Goal: Task Accomplishment & Management: Use online tool/utility

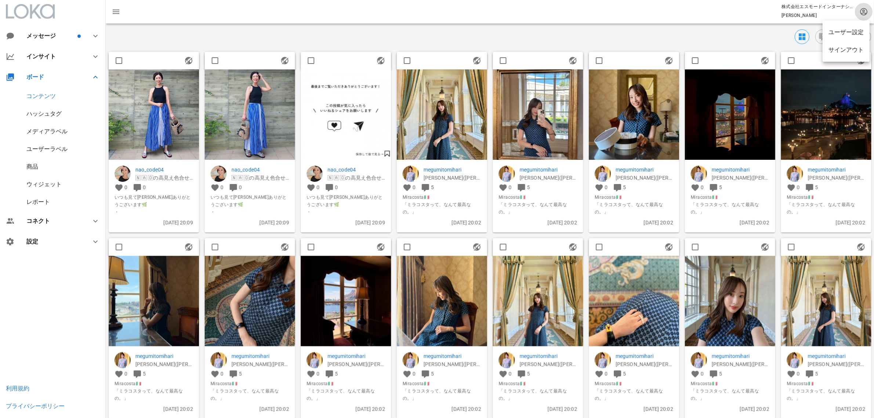
click at [860, 12] on icon "button" at bounding box center [863, 11] width 9 height 9
drag, startPoint x: 863, startPoint y: 11, endPoint x: 856, endPoint y: 18, distance: 9.6
click at [865, 11] on icon "button" at bounding box center [863, 11] width 9 height 9
drag, startPoint x: 861, startPoint y: 9, endPoint x: 861, endPoint y: 14, distance: 4.8
click at [861, 10] on icon "button" at bounding box center [863, 11] width 9 height 9
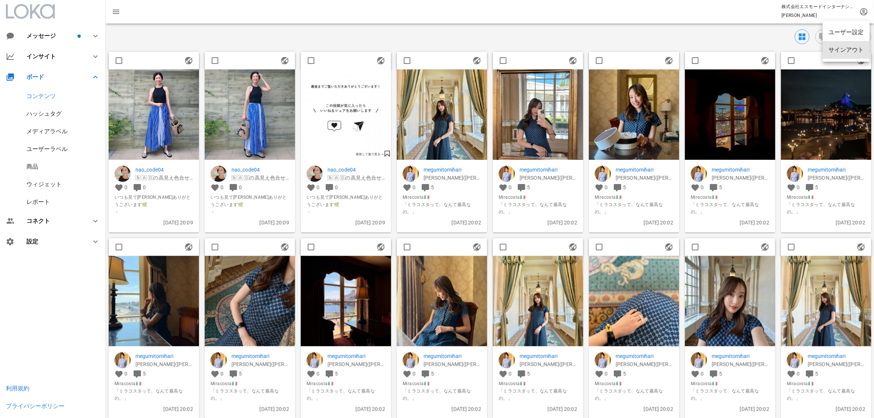
click at [844, 53] on div "サインアウト" at bounding box center [845, 49] width 35 height 7
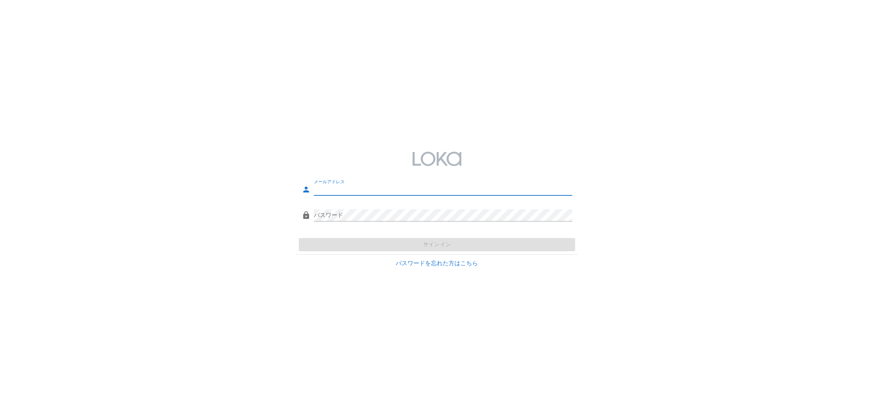
type input "[PERSON_NAME][EMAIL_ADDRESS][DOMAIN_NAME]"
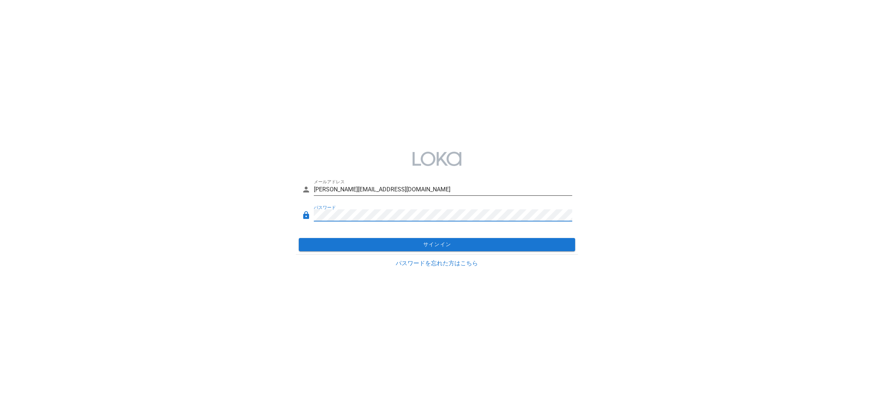
click at [393, 182] on div "メールアドレス [PERSON_NAME][EMAIL_ADDRESS][DOMAIN_NAME]" at bounding box center [437, 191] width 271 height 24
drag, startPoint x: 380, startPoint y: 190, endPoint x: 280, endPoint y: 199, distance: 100.9
click at [280, 199] on div "メールアドレス [PERSON_NAME][EMAIL_ADDRESS][DOMAIN_NAME] パスワード サインイン パスワードを忘れた方はこちら" at bounding box center [437, 208] width 874 height 135
drag, startPoint x: 690, startPoint y: 221, endPoint x: 622, endPoint y: 253, distance: 75.5
click at [686, 223] on div "メールアドレス [PERSON_NAME][EMAIL_ADDRESS][DOMAIN_NAME] パスワード サインイン パスワードを忘れた方はこちら" at bounding box center [437, 208] width 874 height 135
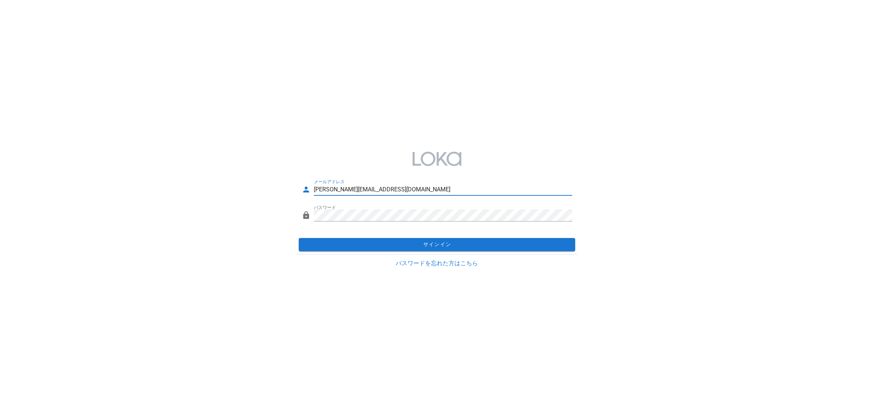
drag, startPoint x: 374, startPoint y: 186, endPoint x: 262, endPoint y: 208, distance: 114.0
click at [272, 191] on div "メールアドレス [PERSON_NAME][EMAIL_ADDRESS][DOMAIN_NAME] パスワード サインイン パスワードを忘れた方はこちら" at bounding box center [437, 208] width 874 height 135
drag, startPoint x: 119, startPoint y: 145, endPoint x: 146, endPoint y: 7, distance: 140.6
click at [117, 143] on div "メールアドレス [PERSON_NAME][EMAIL_ADDRESS][DOMAIN_NAME] パスワード サインイン パスワードを忘れた方はこちら" at bounding box center [437, 208] width 874 height 135
drag, startPoint x: 147, startPoint y: 172, endPoint x: 150, endPoint y: 83, distance: 88.5
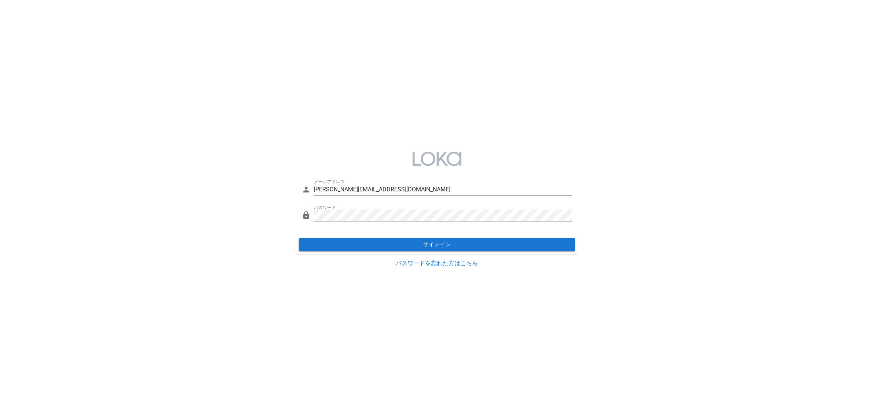
click at [149, 165] on div "メールアドレス [PERSON_NAME][EMAIL_ADDRESS][DOMAIN_NAME] パスワード サインイン パスワードを忘れた方はこちら" at bounding box center [437, 208] width 874 height 135
click at [309, 211] on div "パスワード" at bounding box center [437, 217] width 271 height 24
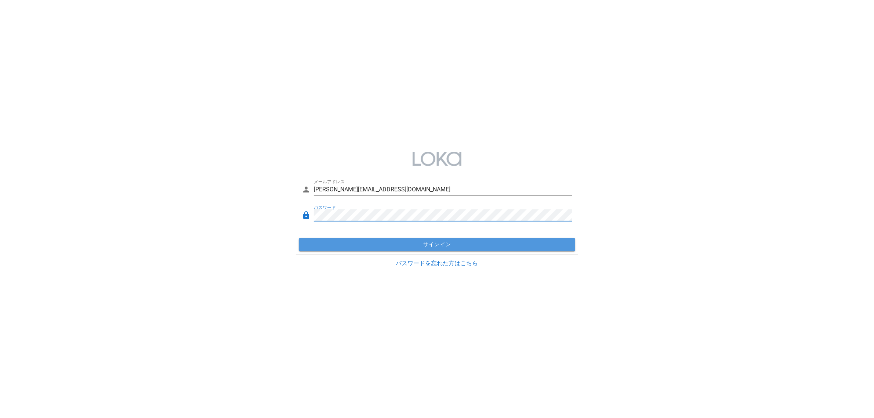
click at [405, 247] on span "サインイン" at bounding box center [437, 244] width 271 height 7
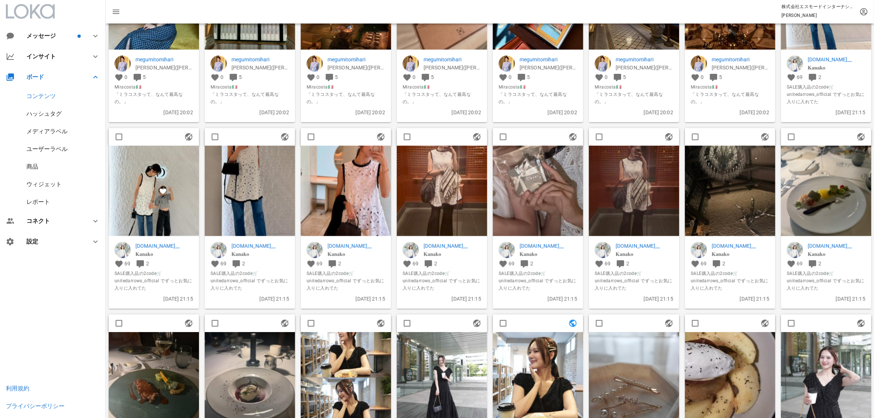
scroll to position [550, 0]
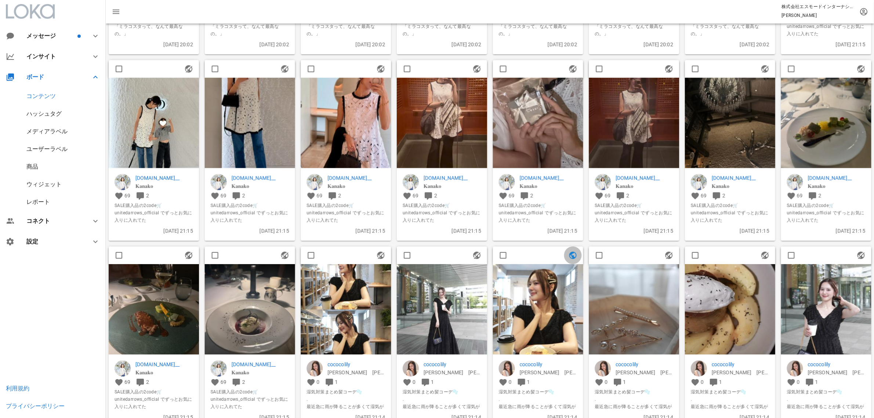
click at [571, 254] on icon "button" at bounding box center [572, 255] width 9 height 9
click at [573, 255] on icon "button" at bounding box center [572, 255] width 9 height 9
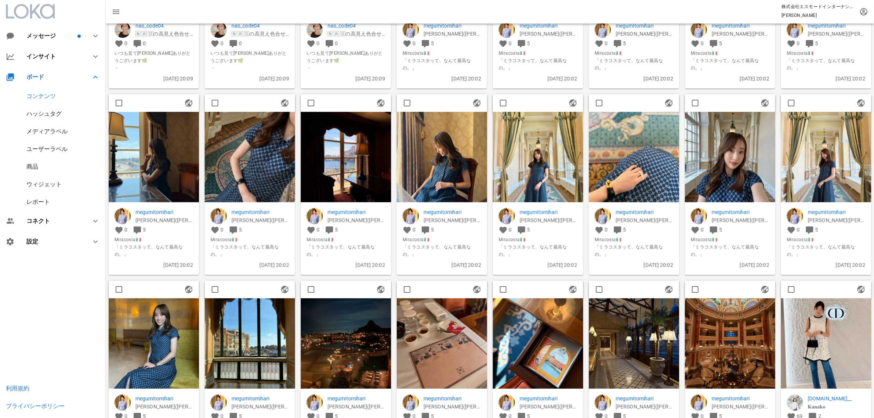
scroll to position [46, 0]
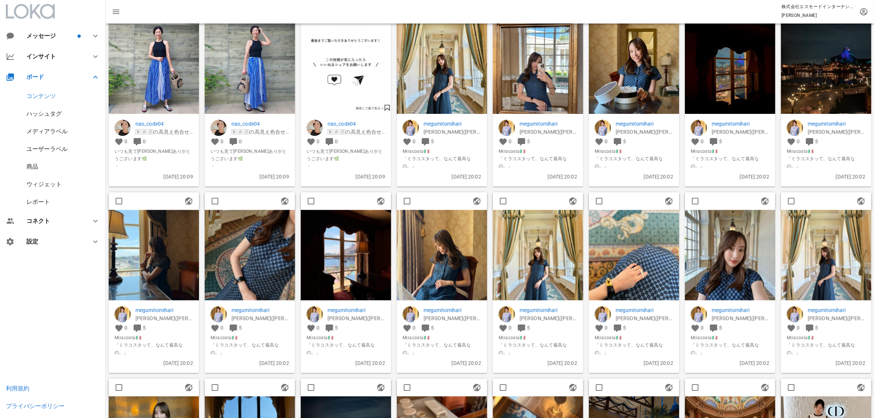
click at [646, 249] on img at bounding box center [634, 255] width 90 height 90
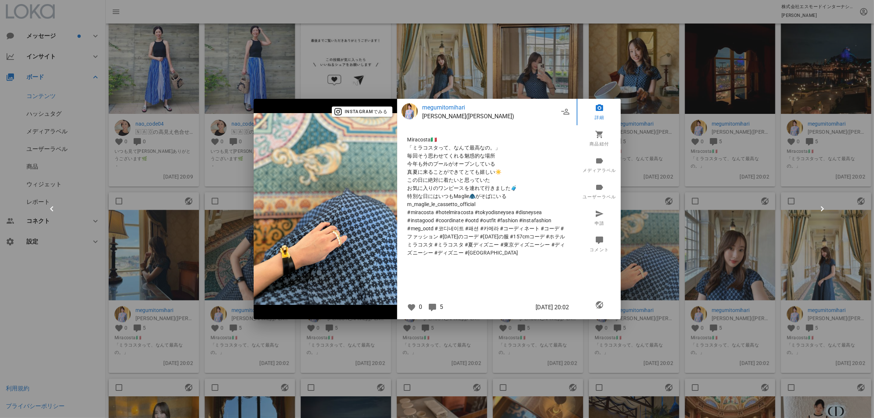
click at [773, 218] on div at bounding box center [437, 209] width 874 height 418
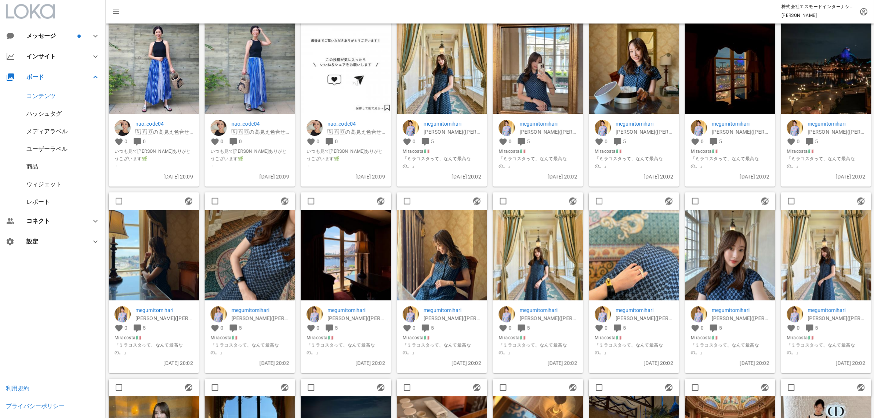
click at [445, 263] on img at bounding box center [442, 255] width 90 height 90
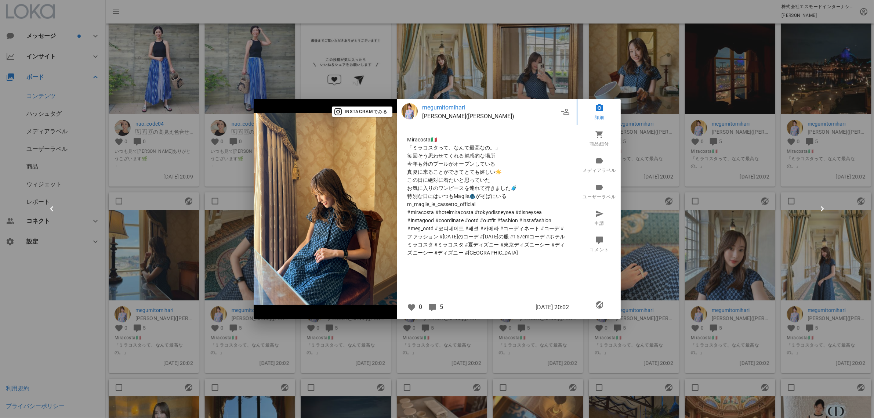
drag, startPoint x: 727, startPoint y: 247, endPoint x: 632, endPoint y: 282, distance: 101.3
click at [722, 250] on div at bounding box center [437, 209] width 874 height 418
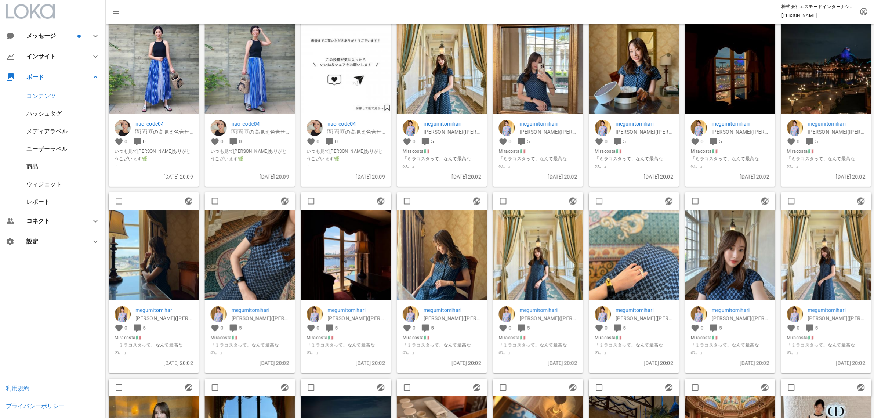
click at [642, 259] on img at bounding box center [634, 255] width 90 height 90
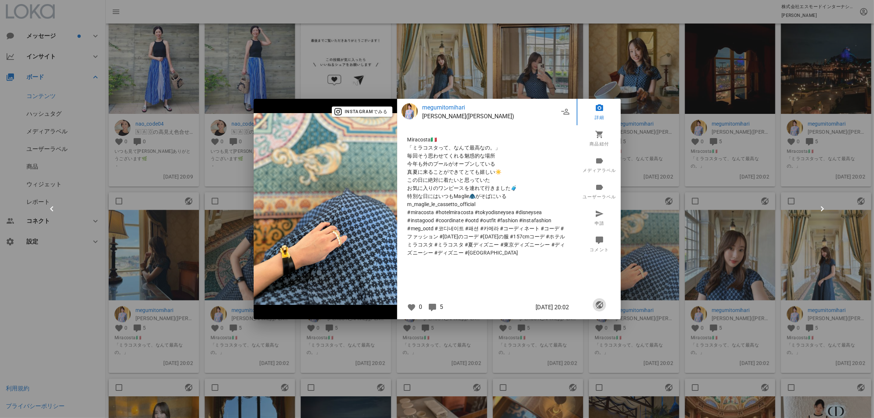
click at [597, 303] on icon "button" at bounding box center [598, 304] width 9 height 9
click at [594, 142] on link "商品紐付" at bounding box center [598, 138] width 45 height 26
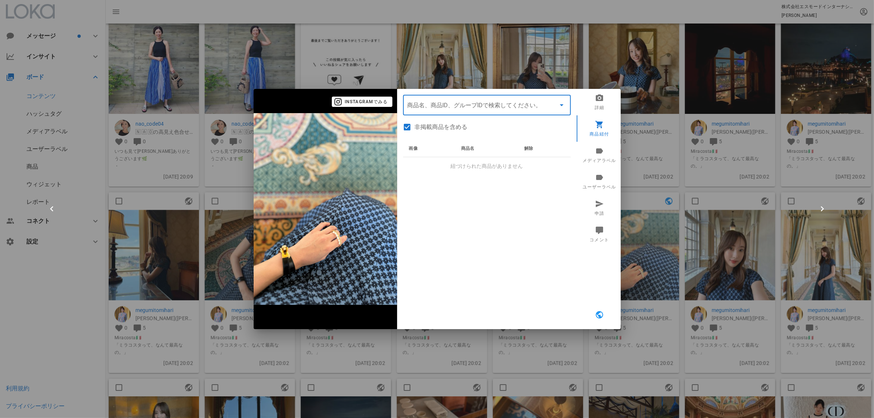
click at [448, 103] on input "商品" at bounding box center [476, 105] width 138 height 12
click at [458, 102] on input "商品" at bounding box center [476, 105] width 138 height 12
type input "ぼ"
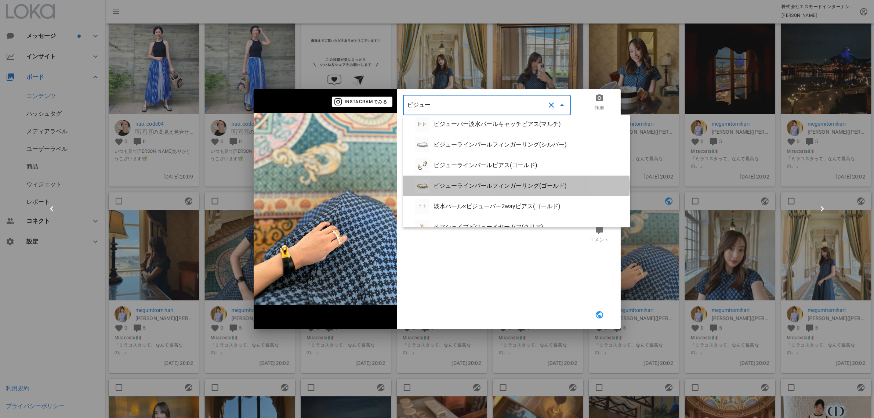
click at [470, 179] on div "ビジューラインパールフィンガーリング(ゴールド)" at bounding box center [516, 185] width 227 height 21
type input "ビジューラインパールフィンガーリング(ゴールド)"
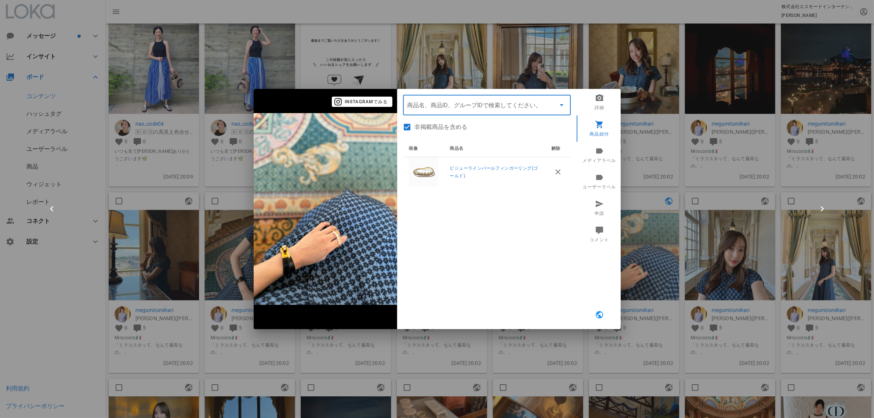
click at [644, 202] on div at bounding box center [437, 209] width 874 height 418
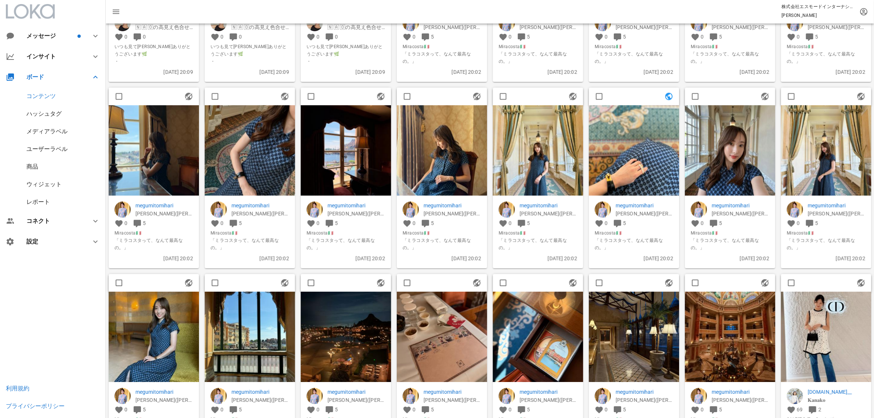
scroll to position [229, 0]
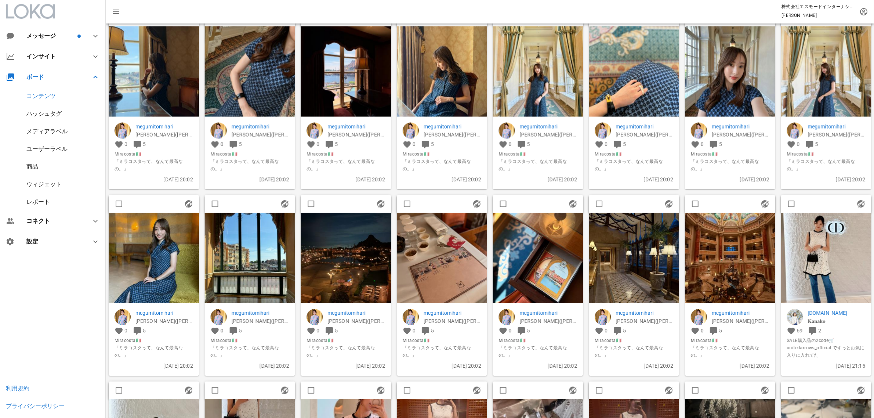
click at [33, 166] on div "商品" at bounding box center [32, 166] width 12 height 7
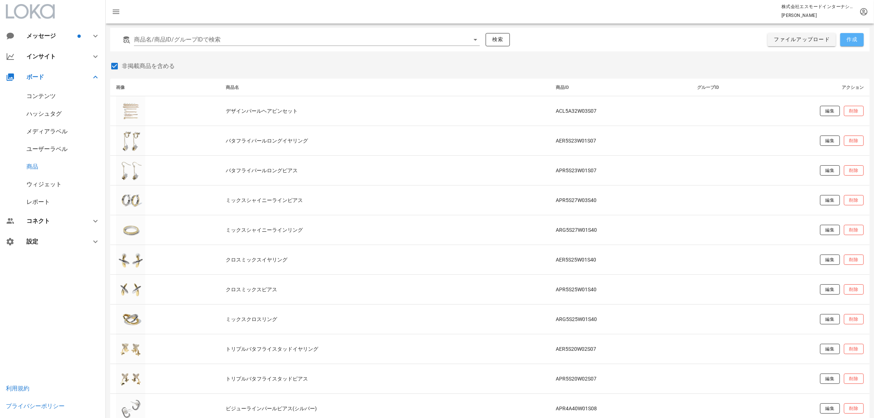
click at [859, 39] on button "作成" at bounding box center [851, 39] width 23 height 13
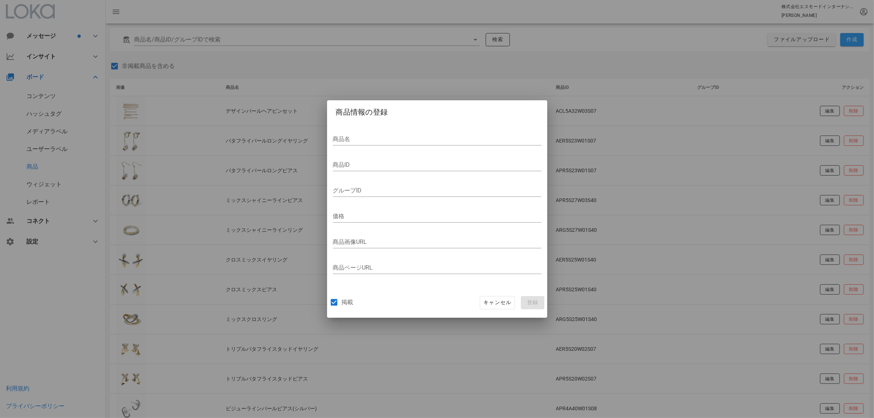
click at [166, 142] on div at bounding box center [437, 209] width 874 height 418
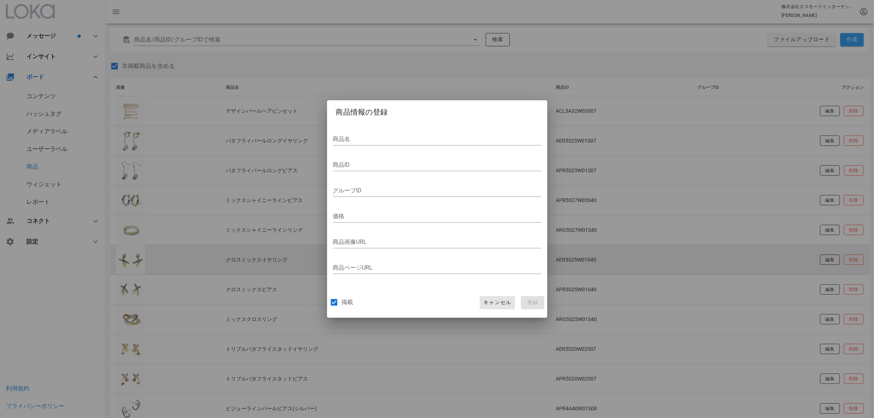
drag, startPoint x: 502, startPoint y: 297, endPoint x: 361, endPoint y: 273, distance: 142.7
click at [501, 297] on button "キャンセル" at bounding box center [497, 302] width 35 height 13
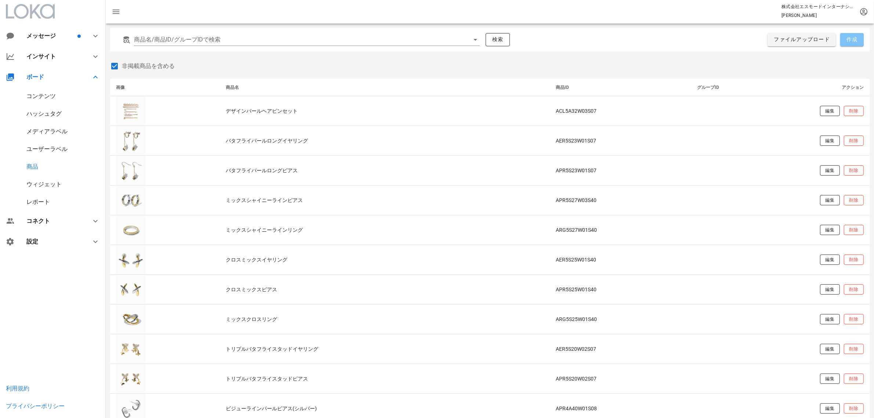
click at [852, 42] on span "作成" at bounding box center [852, 39] width 12 height 7
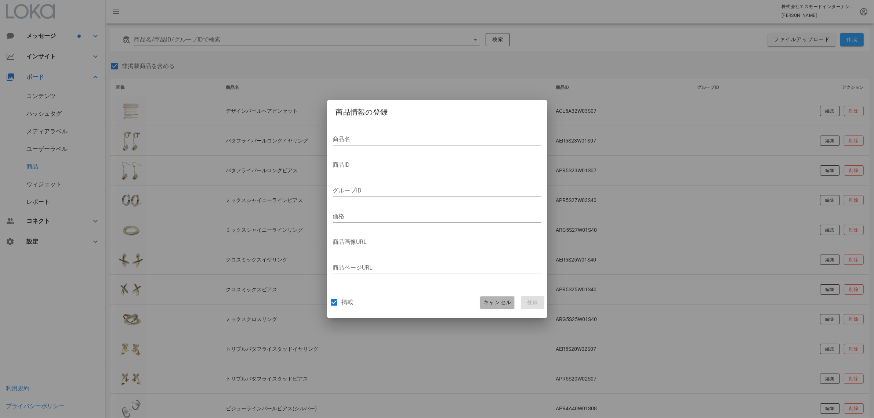
click at [498, 306] on span "キャンセル" at bounding box center [497, 302] width 28 height 7
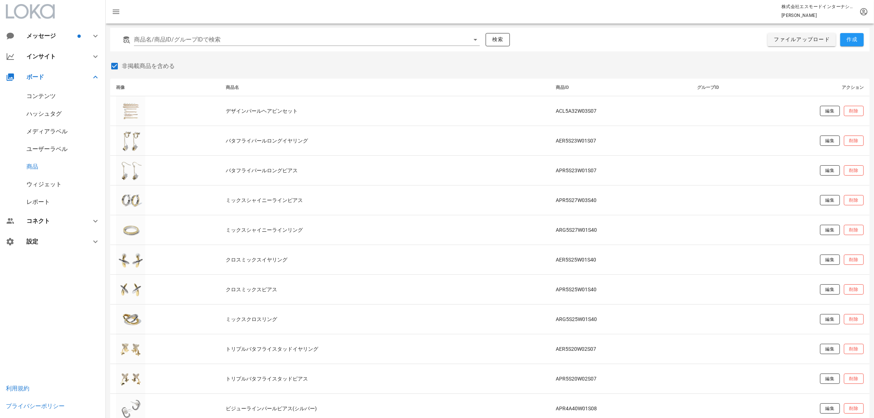
click at [40, 92] on div "コンテンツ" at bounding box center [40, 95] width 29 height 7
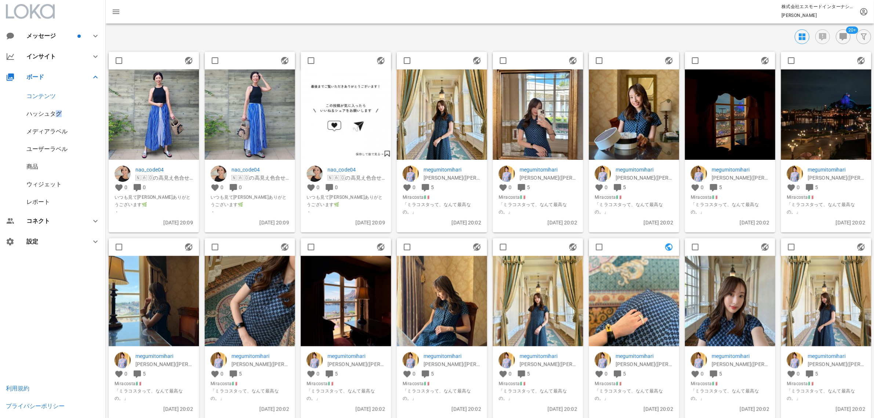
drag, startPoint x: 66, startPoint y: 111, endPoint x: 44, endPoint y: 111, distance: 22.0
click at [48, 112] on div "ハッシュタグ" at bounding box center [53, 114] width 106 height 18
click at [44, 111] on div "ハッシュタグ" at bounding box center [43, 113] width 35 height 7
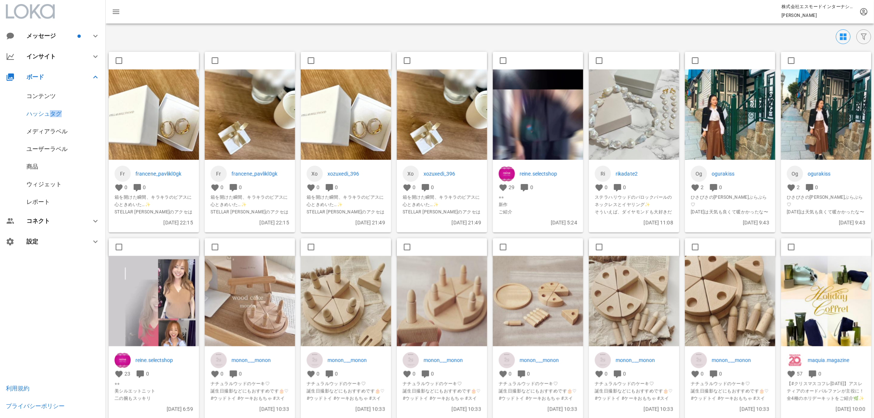
click at [40, 133] on div "メディアラベル" at bounding box center [46, 131] width 41 height 7
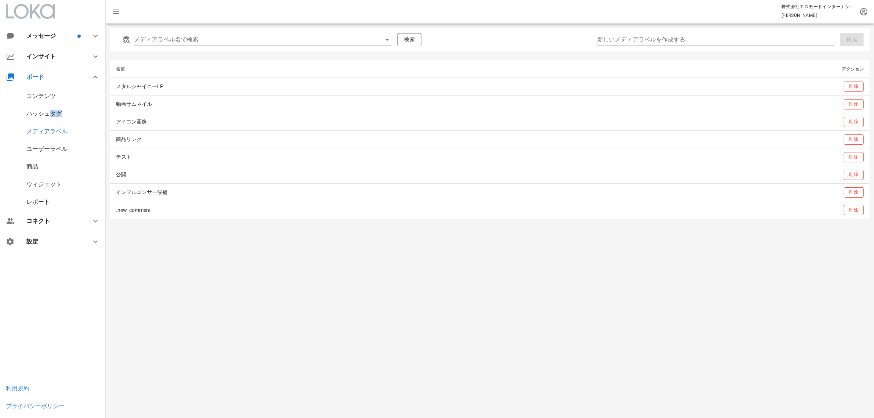
click at [44, 116] on div "ハッシュタグ" at bounding box center [43, 113] width 35 height 7
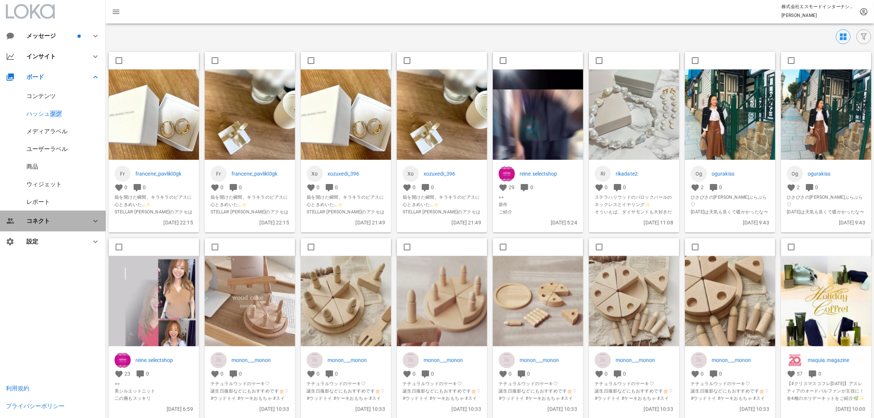
click at [44, 225] on div "コネクト" at bounding box center [53, 221] width 106 height 21
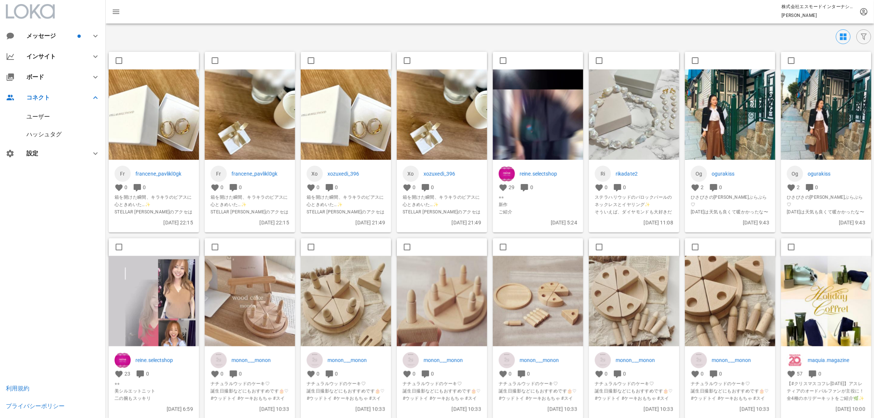
click at [49, 140] on div "ハッシュタグ" at bounding box center [53, 134] width 106 height 18
click at [49, 136] on div "ハッシュタグ" at bounding box center [43, 134] width 35 height 7
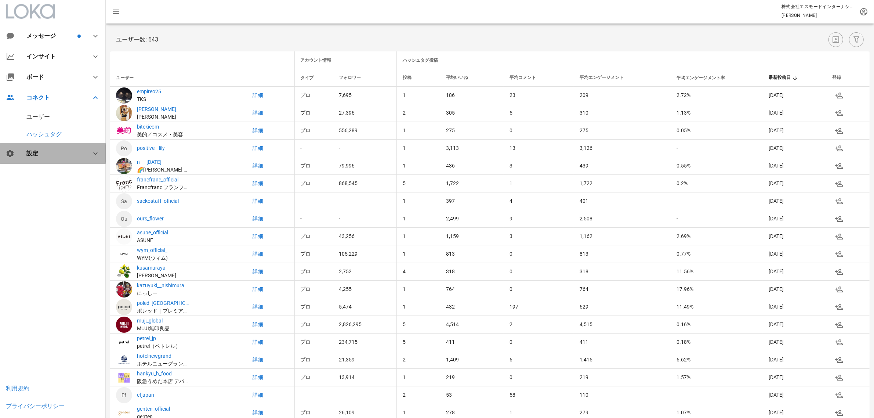
click at [38, 150] on div "設定" at bounding box center [54, 153] width 56 height 7
click at [46, 172] on div "ハッシュタグ" at bounding box center [43, 172] width 35 height 7
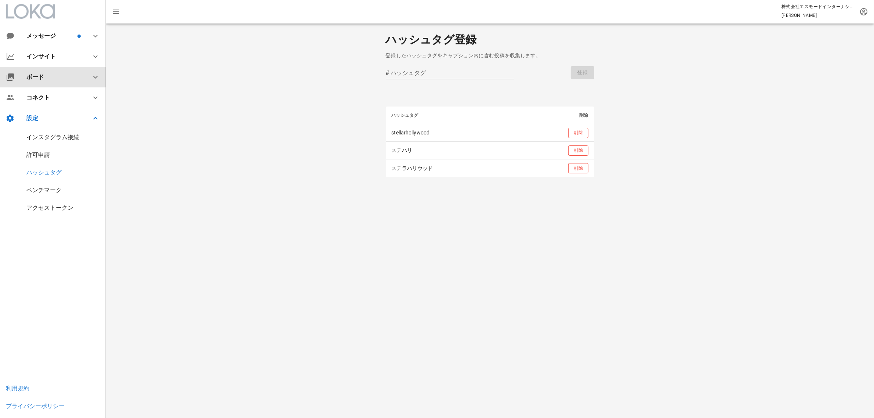
click at [73, 76] on div "ボード" at bounding box center [54, 76] width 56 height 7
click at [45, 117] on div "ハッシュタグ" at bounding box center [53, 114] width 106 height 18
click at [44, 113] on div "ハッシュタグ" at bounding box center [43, 113] width 35 height 7
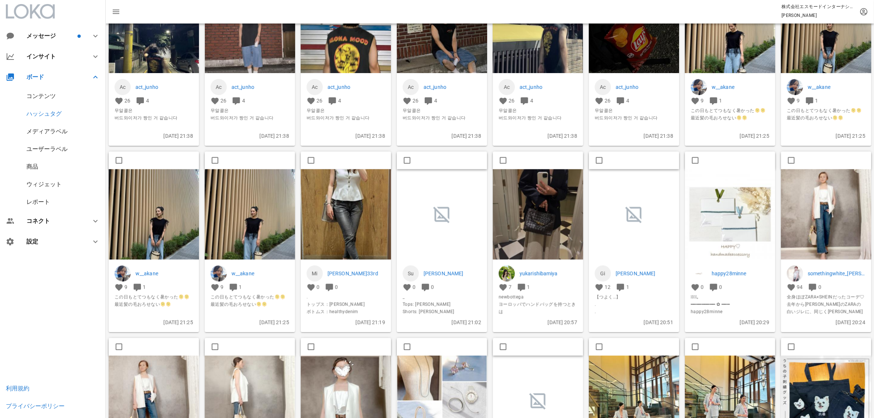
scroll to position [840, 0]
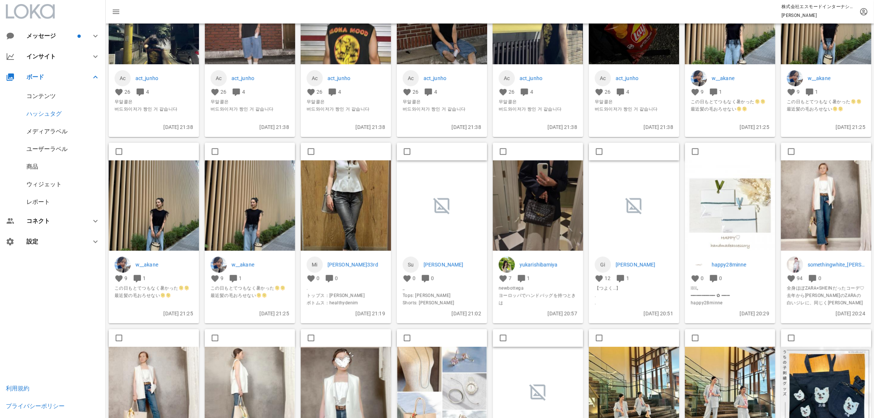
click at [237, 215] on img at bounding box center [250, 205] width 90 height 90
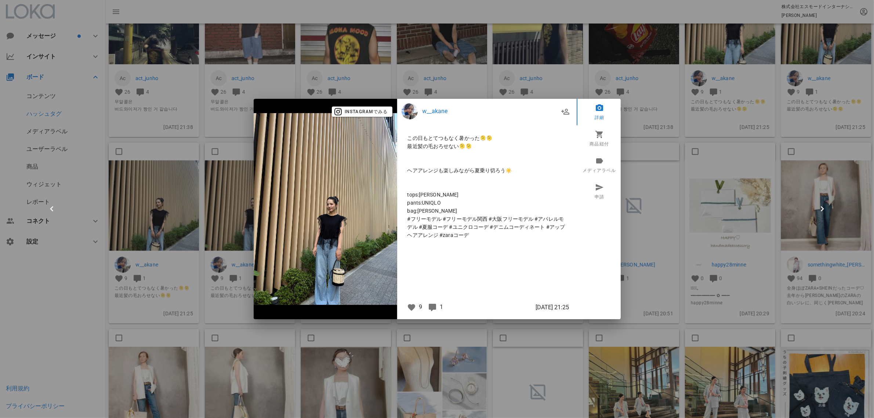
click at [646, 189] on div at bounding box center [437, 209] width 874 height 418
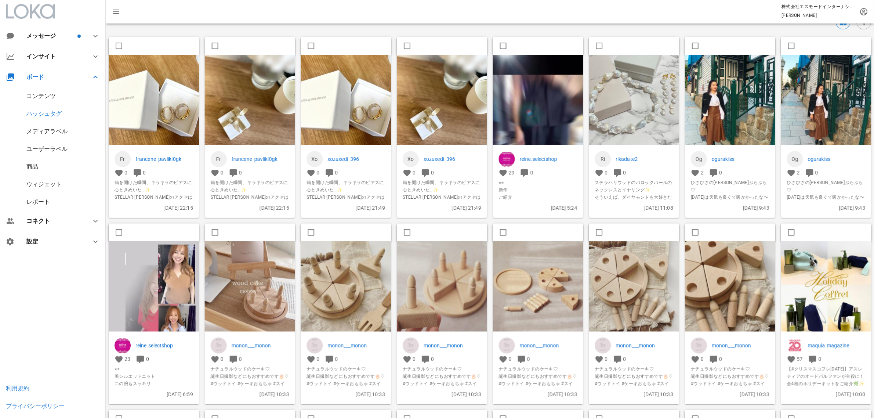
scroll to position [0, 0]
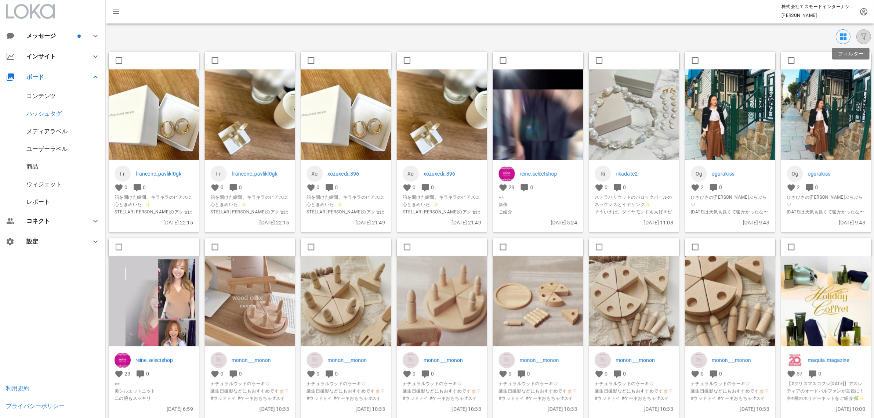
click at [864, 36] on icon "button" at bounding box center [863, 36] width 9 height 9
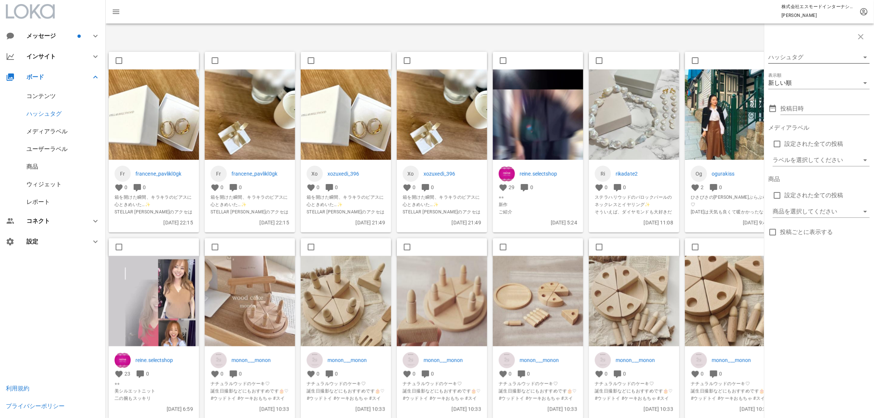
click at [835, 61] on div at bounding box center [808, 57] width 81 height 12
click at [832, 64] on div "stellarhollywood" at bounding box center [819, 62] width 90 height 7
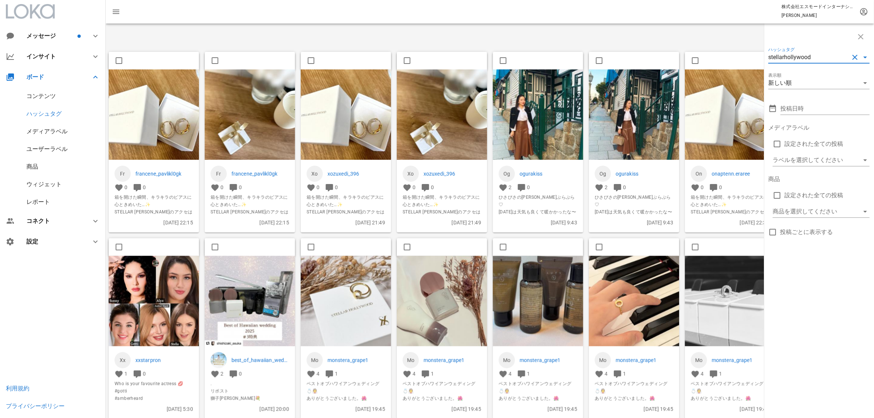
click at [852, 56] on button "clear icon" at bounding box center [854, 57] width 9 height 9
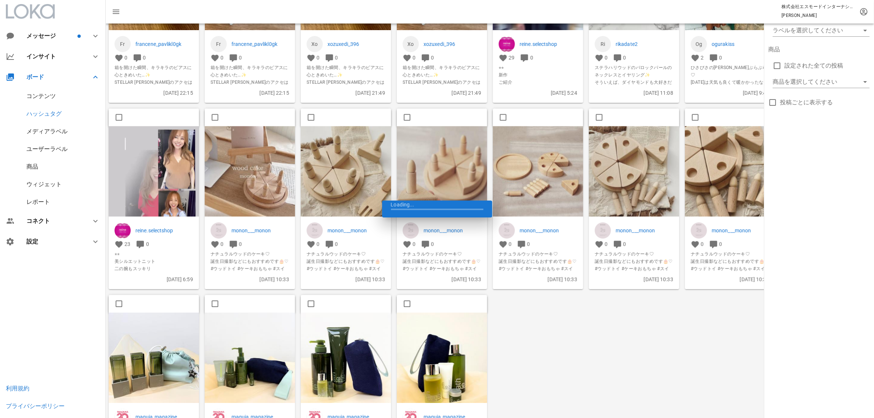
scroll to position [193, 0]
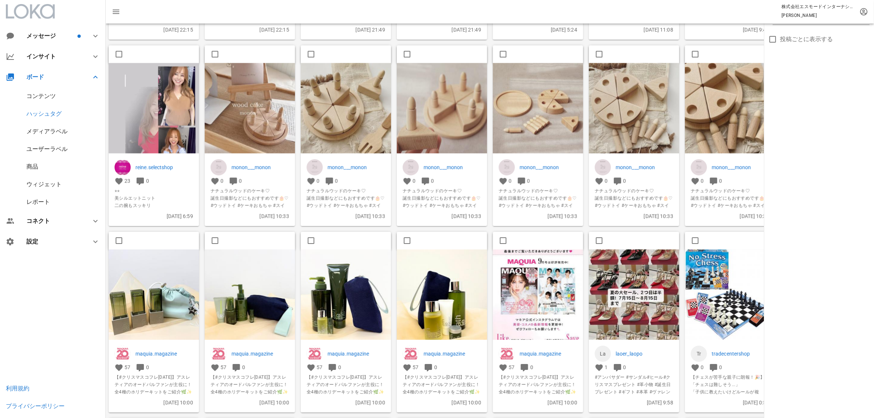
click at [38, 182] on div "ウィジェット" at bounding box center [43, 184] width 35 height 7
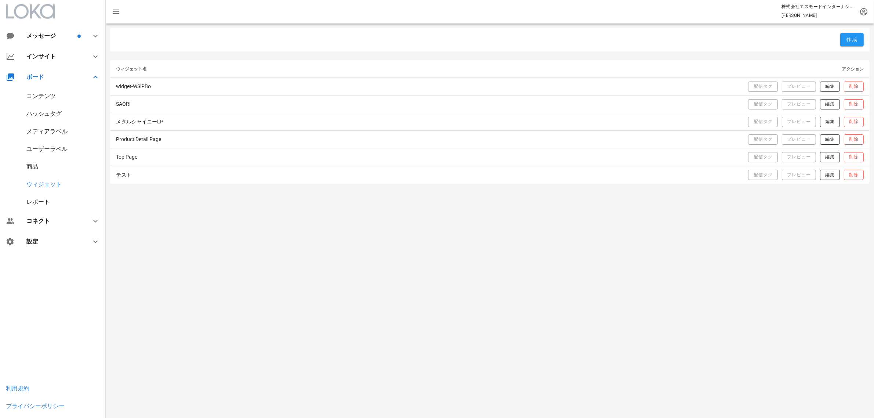
click at [36, 169] on div "商品" at bounding box center [32, 166] width 12 height 7
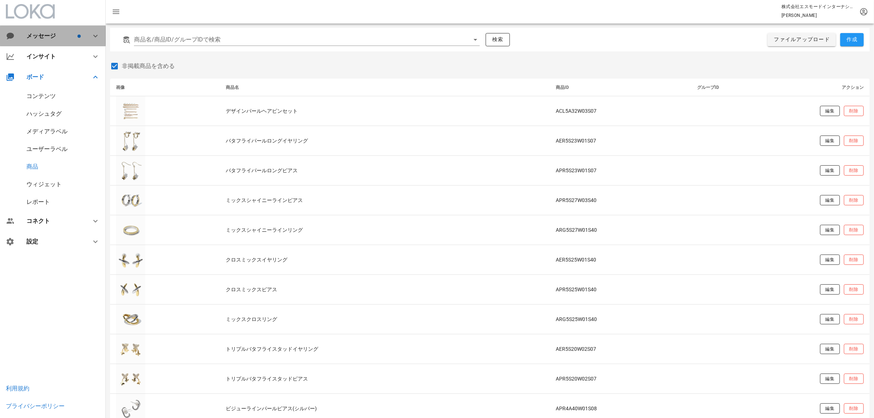
click at [55, 26] on div "メッセージ" at bounding box center [53, 36] width 106 height 21
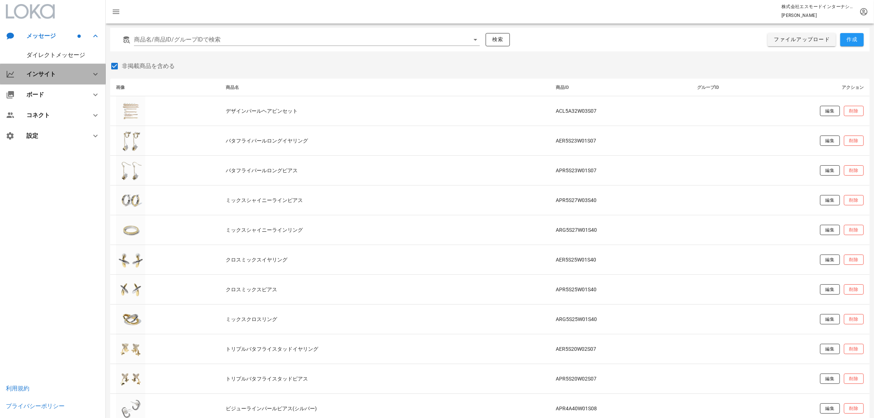
click at [42, 72] on div "インサイト" at bounding box center [54, 73] width 56 height 7
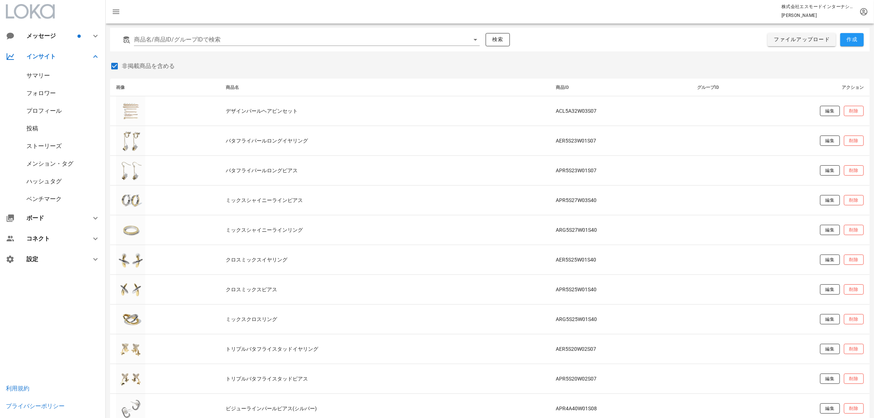
click at [39, 74] on div "サマリー" at bounding box center [37, 75] width 23 height 7
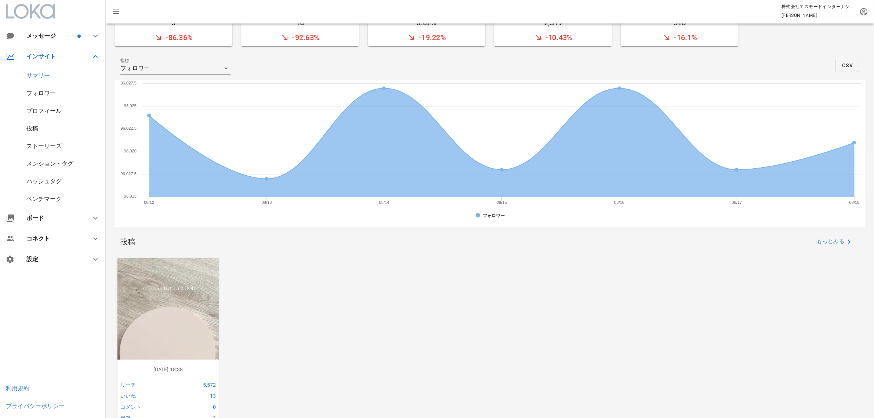
scroll to position [54, 0]
